Goal: Information Seeking & Learning: Learn about a topic

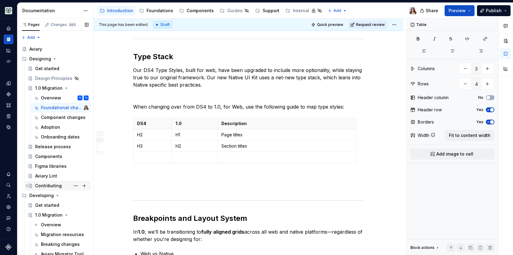
scroll to position [90, 0]
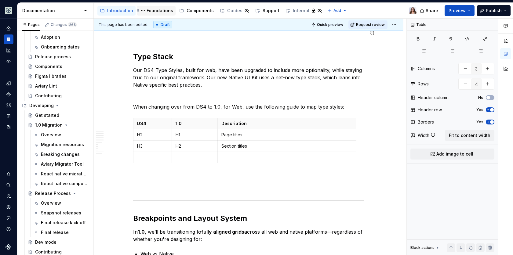
click at [157, 10] on div "Foundations" at bounding box center [159, 11] width 27 height 6
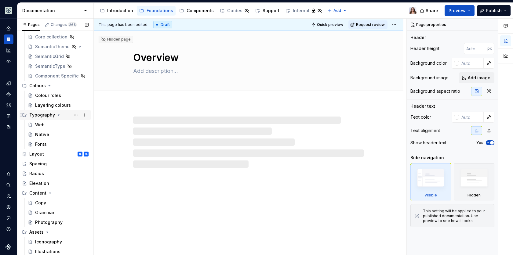
scroll to position [70, 0]
click at [43, 192] on div "Content" at bounding box center [37, 193] width 17 height 6
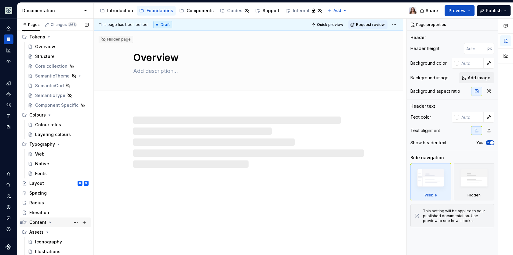
scroll to position [41, 0]
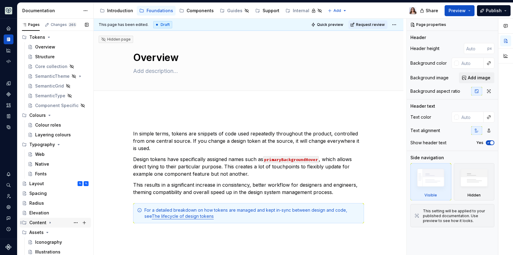
click at [39, 224] on div "Content" at bounding box center [37, 223] width 17 height 6
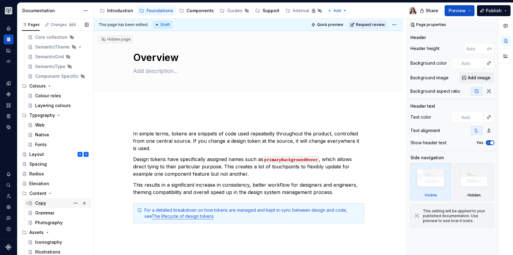
click at [41, 203] on div "Copy" at bounding box center [40, 203] width 11 height 6
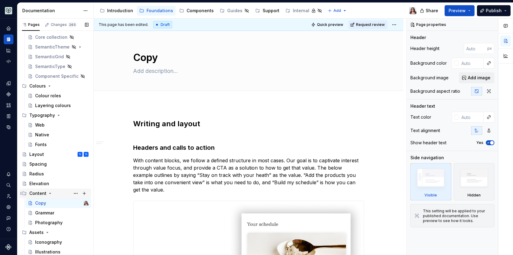
click at [38, 193] on div "Content" at bounding box center [37, 193] width 17 height 6
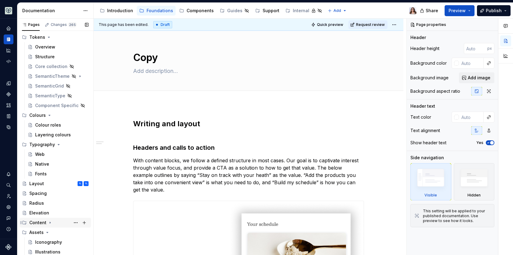
click at [40, 222] on div "Content" at bounding box center [37, 223] width 17 height 6
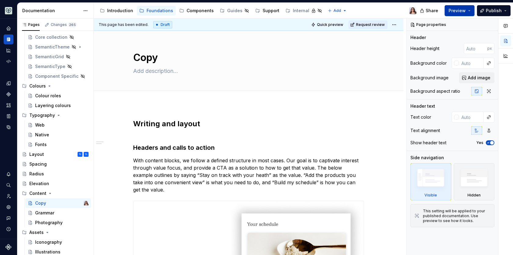
click at [458, 12] on span "Preview" at bounding box center [456, 11] width 17 height 6
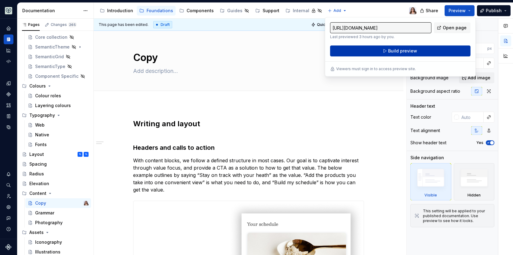
click at [401, 50] on span "Build preview" at bounding box center [402, 51] width 29 height 6
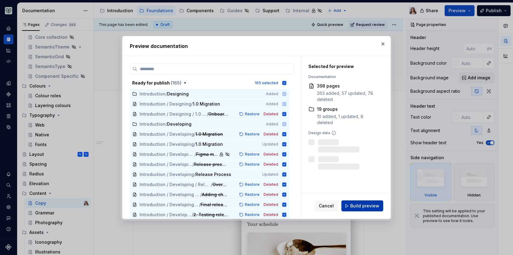
click at [351, 208] on button "Build preview" at bounding box center [362, 205] width 42 height 11
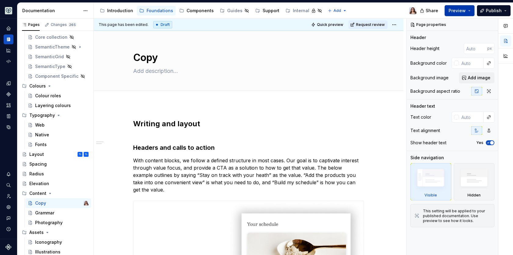
click at [461, 13] on span "Preview" at bounding box center [456, 11] width 17 height 6
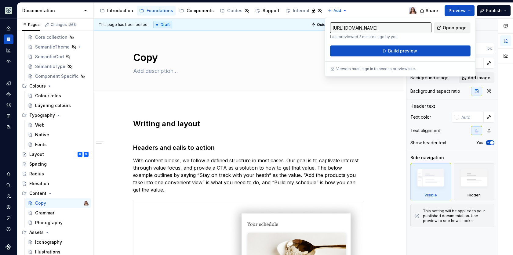
click at [450, 27] on span "Open page" at bounding box center [454, 28] width 24 height 6
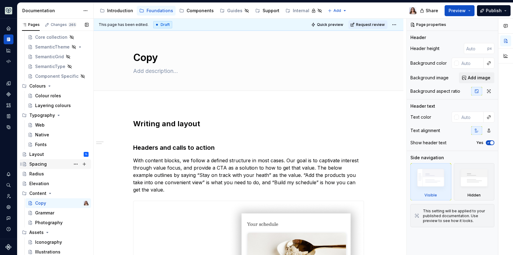
click at [45, 163] on div "Spacing" at bounding box center [37, 164] width 17 height 6
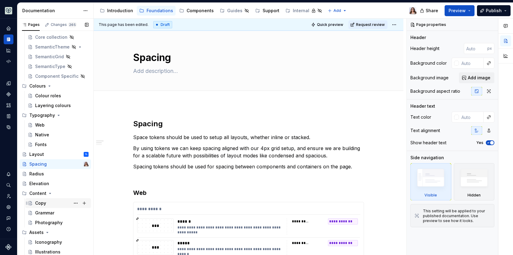
click at [44, 202] on div "Copy" at bounding box center [40, 203] width 11 height 6
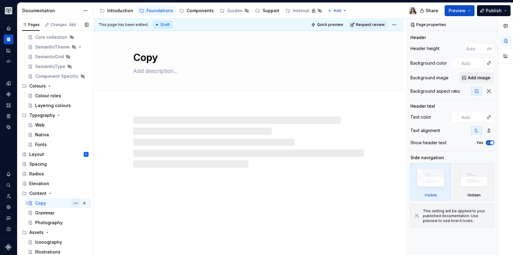
click at [72, 203] on button "Page tree" at bounding box center [75, 203] width 9 height 9
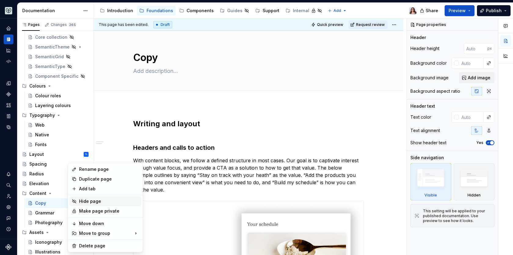
click at [89, 202] on div "Hide page" at bounding box center [109, 201] width 60 height 6
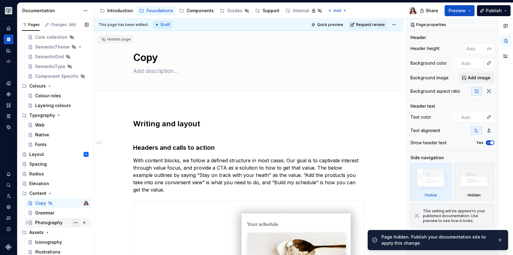
click at [73, 223] on button "Page tree" at bounding box center [75, 223] width 9 height 9
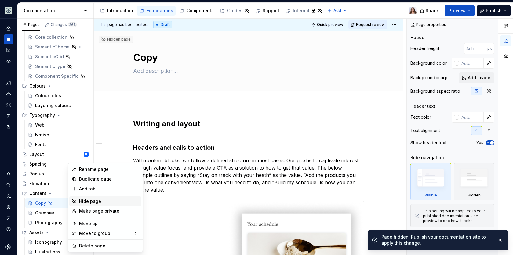
click at [88, 199] on div "Hide page" at bounding box center [109, 201] width 60 height 6
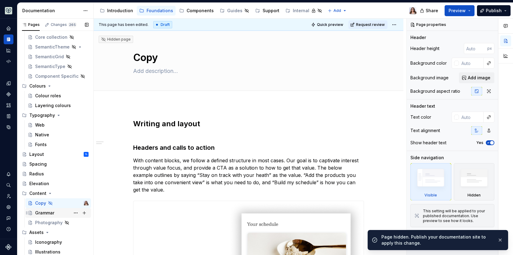
click at [47, 213] on div "Grammar" at bounding box center [44, 213] width 19 height 6
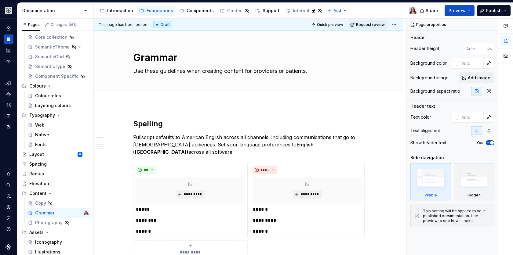
type textarea "*"
